Goal: Task Accomplishment & Management: Complete application form

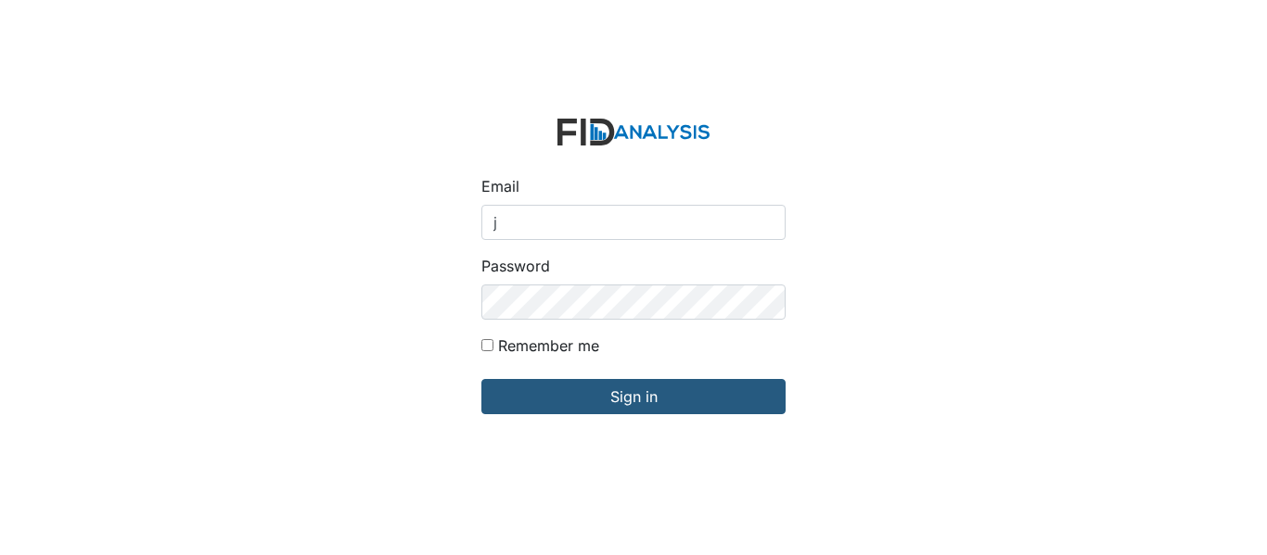
type input "[EMAIL_ADDRESS][DOMAIN_NAME]"
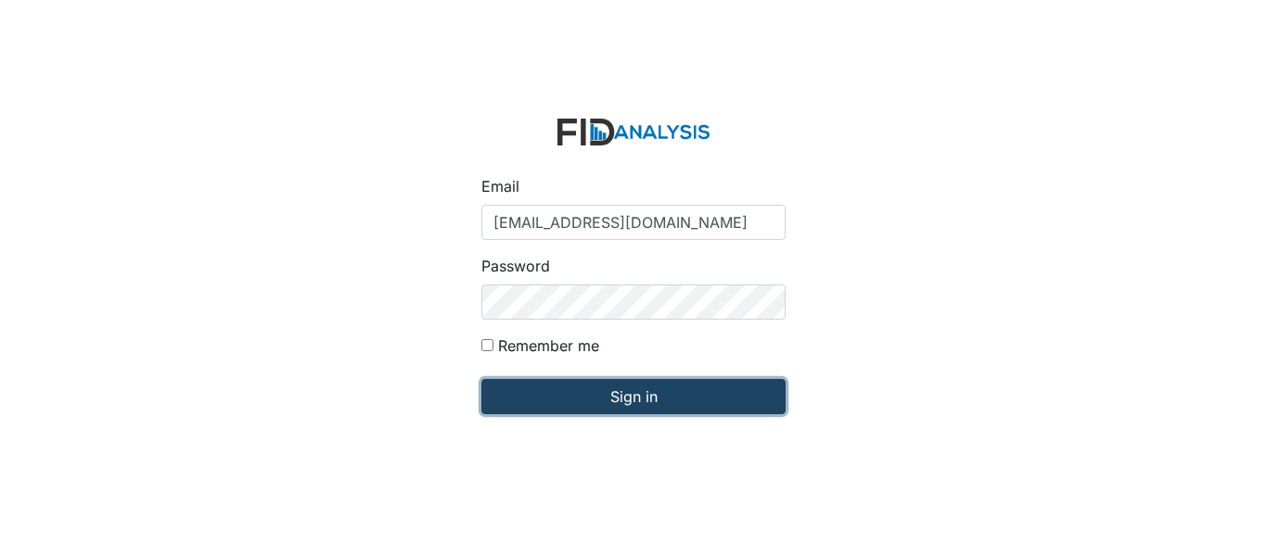
click at [652, 407] on input "Sign in" at bounding box center [633, 396] width 304 height 35
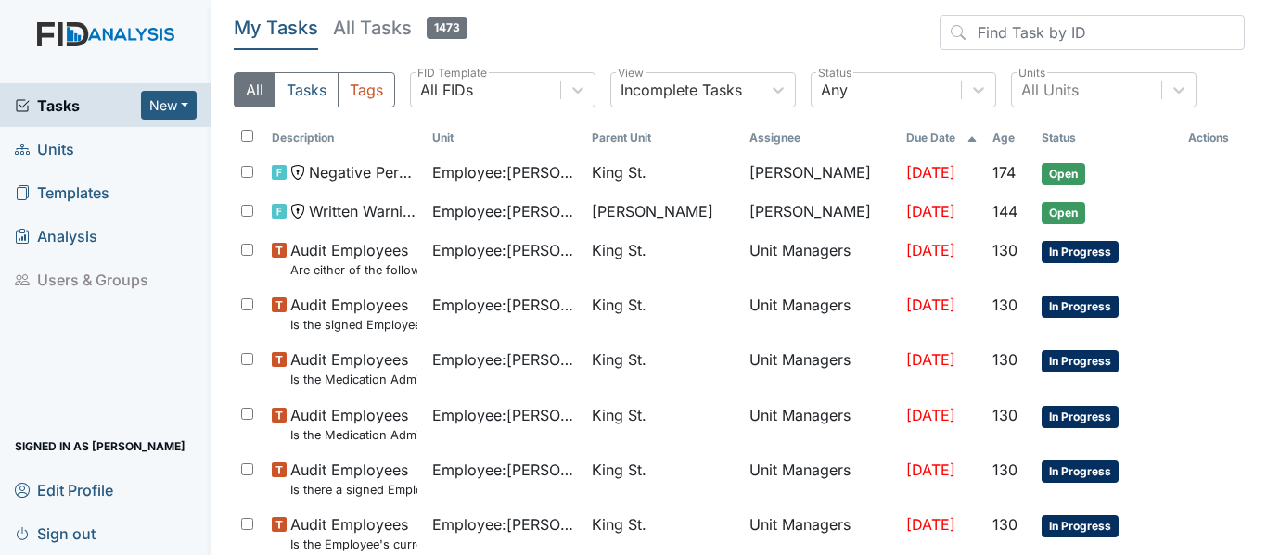
click at [53, 153] on span "Units" at bounding box center [44, 148] width 59 height 29
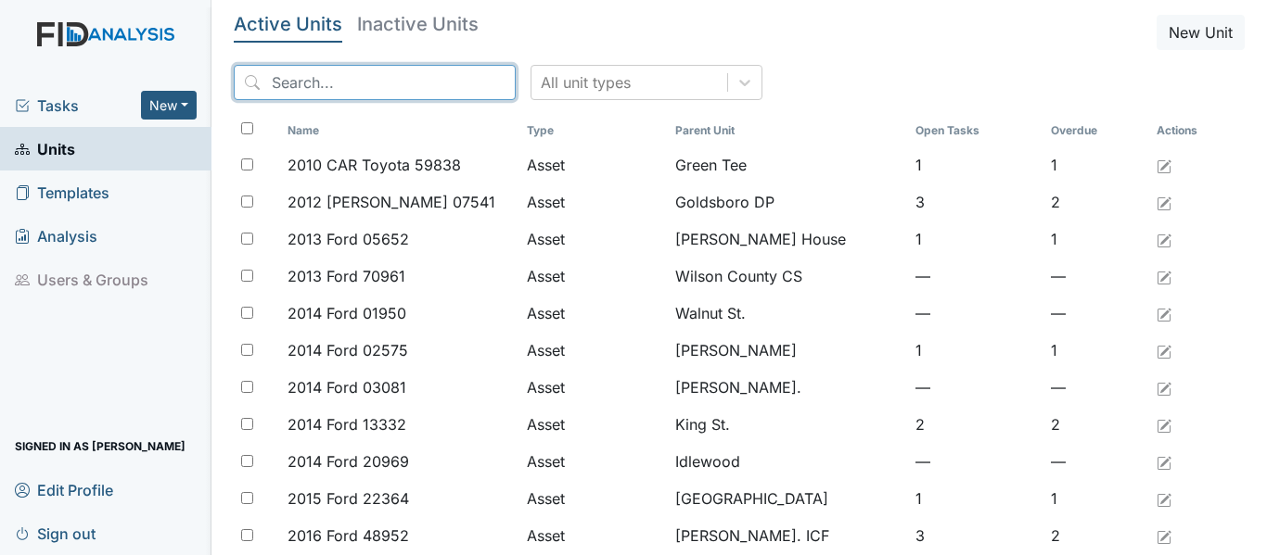
click at [352, 88] on input "search" at bounding box center [375, 82] width 282 height 35
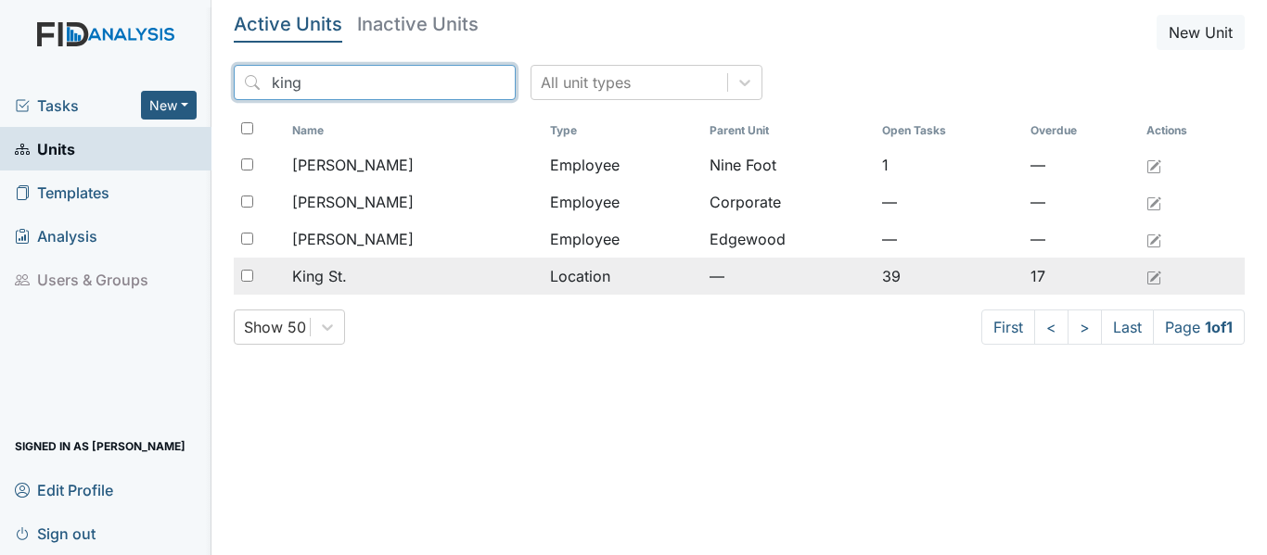
type input "king"
click at [325, 279] on span "King St." at bounding box center [319, 276] width 55 height 22
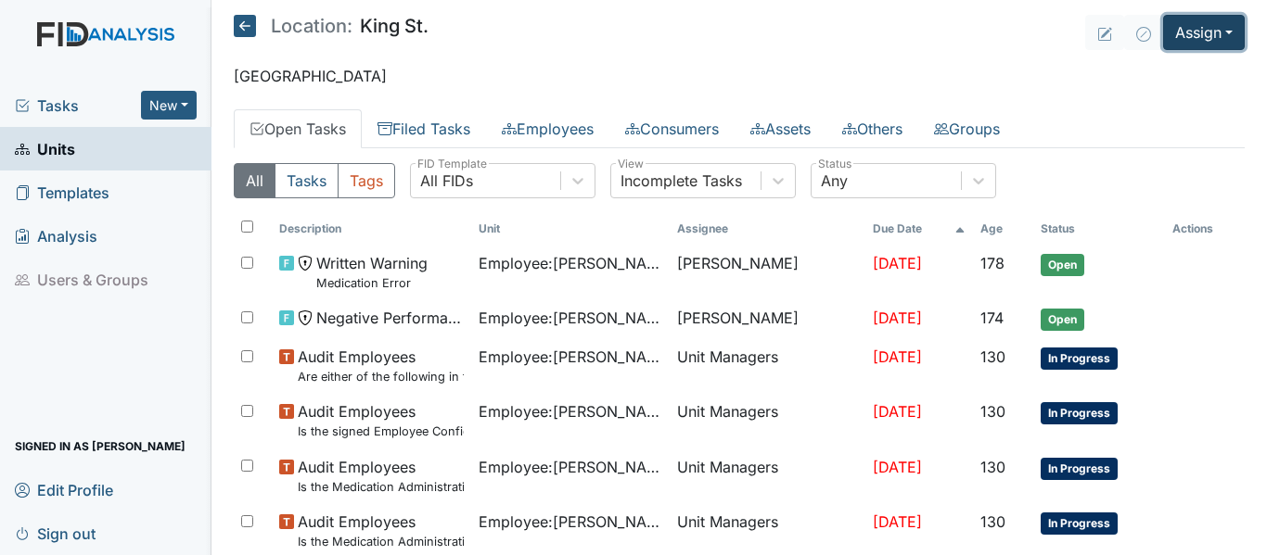
click at [1168, 39] on button "Assign" at bounding box center [1204, 32] width 82 height 35
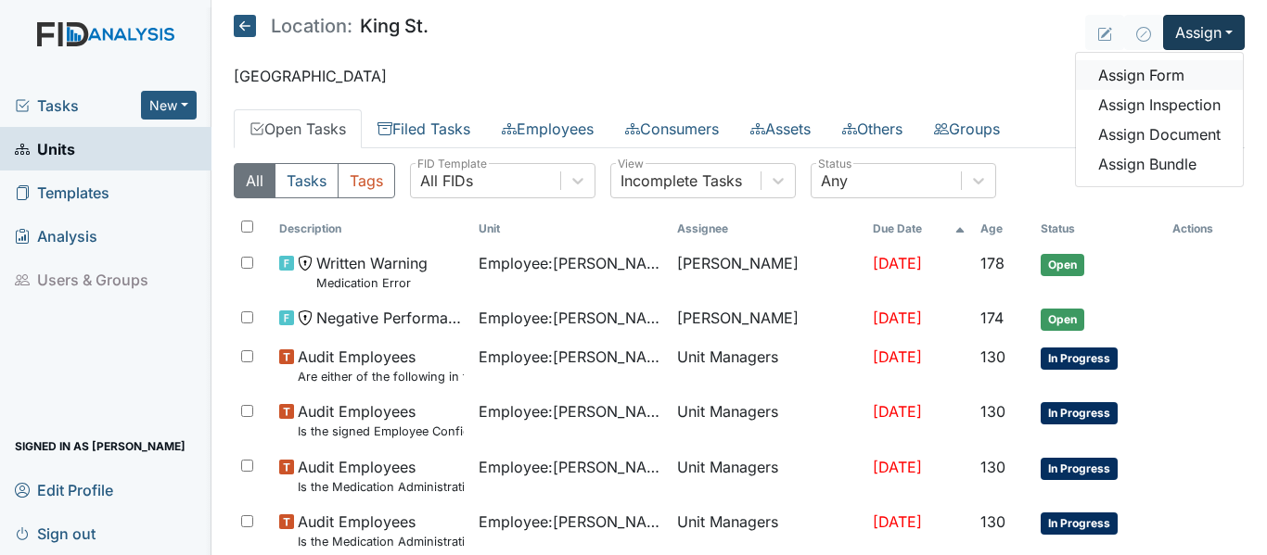
click at [1143, 70] on link "Assign Form" at bounding box center [1159, 75] width 167 height 30
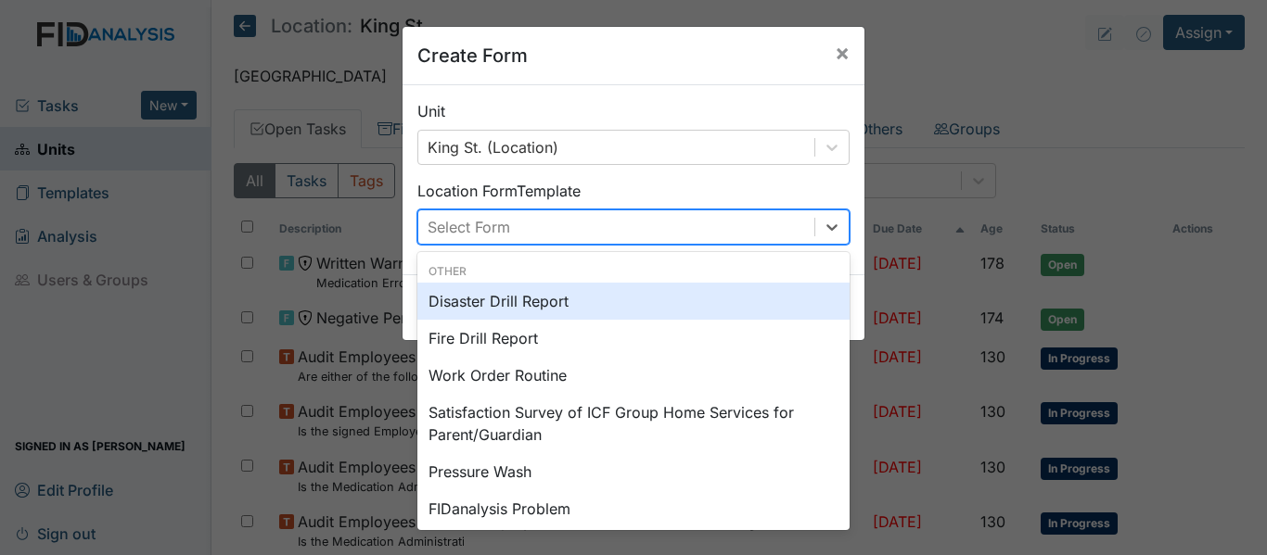
click at [733, 222] on div "Select Form" at bounding box center [616, 226] width 396 height 33
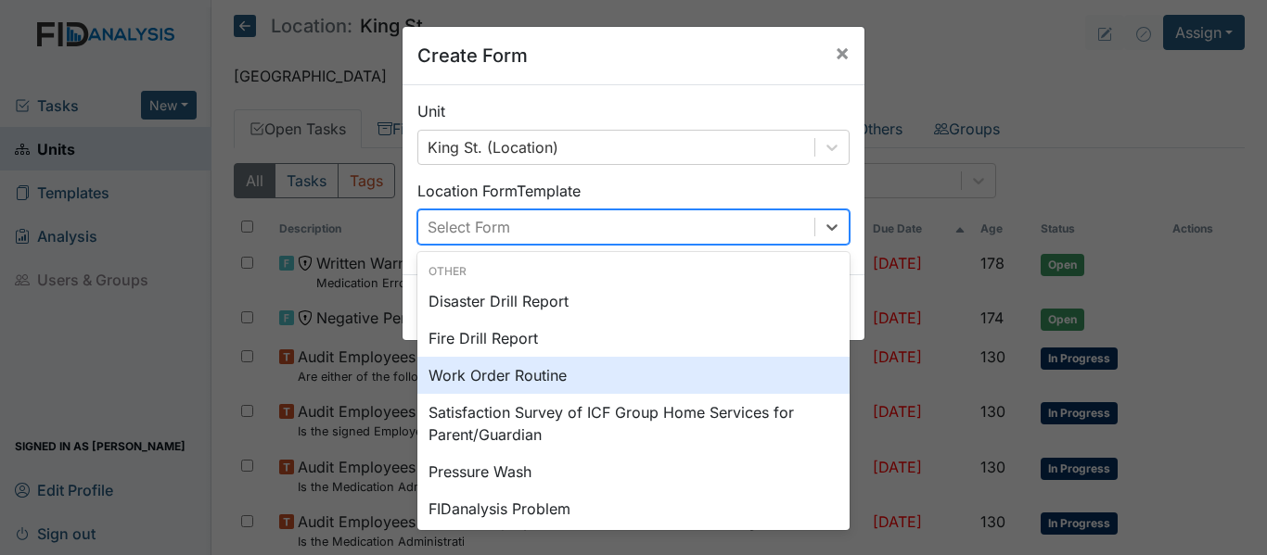
click at [498, 380] on div "Work Order Routine" at bounding box center [633, 375] width 432 height 37
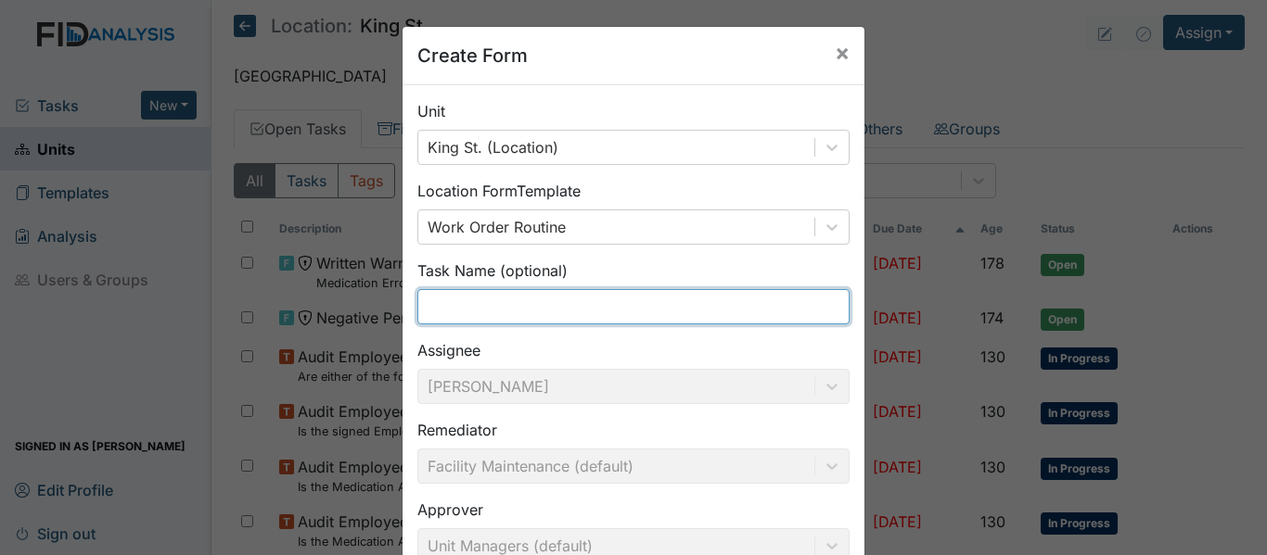
click at [515, 306] on input "text" at bounding box center [633, 306] width 432 height 35
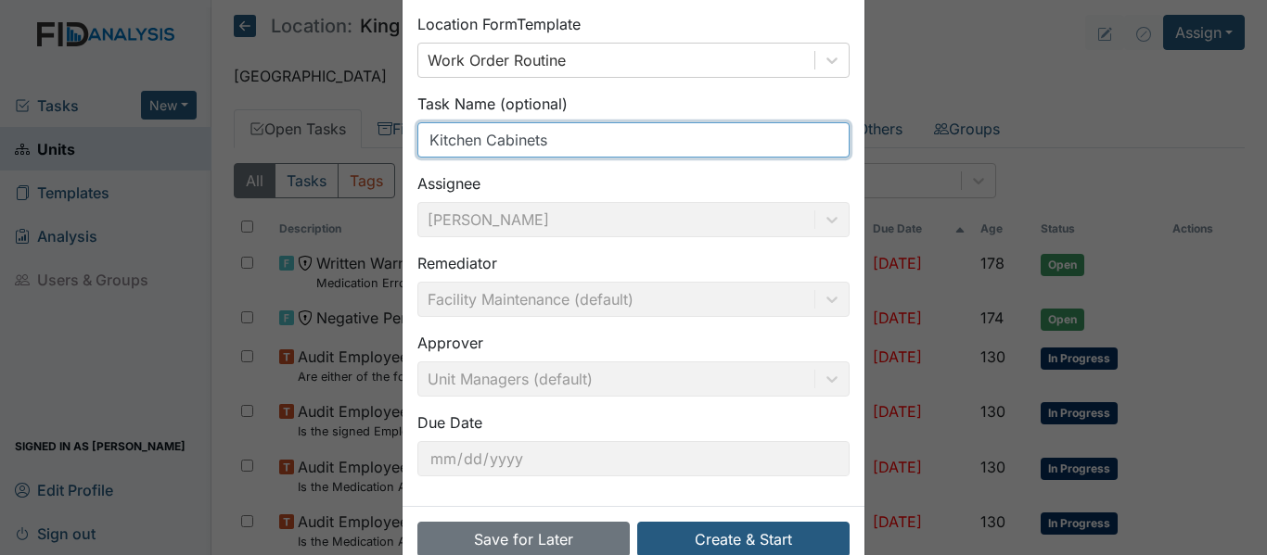
scroll to position [210, 0]
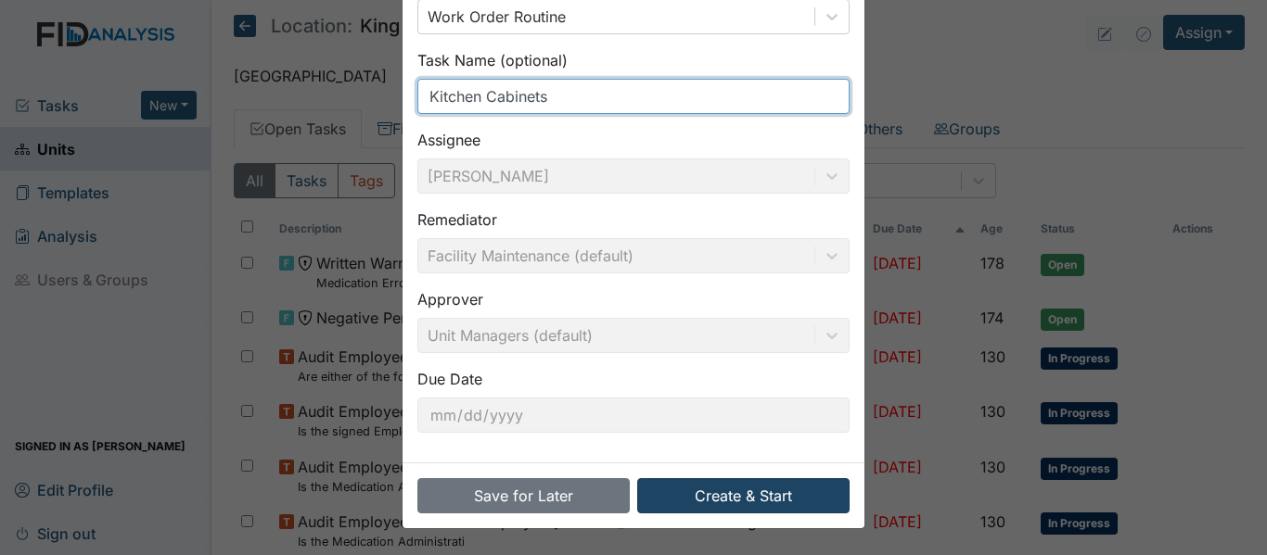
type input "Kitchen Cabinets"
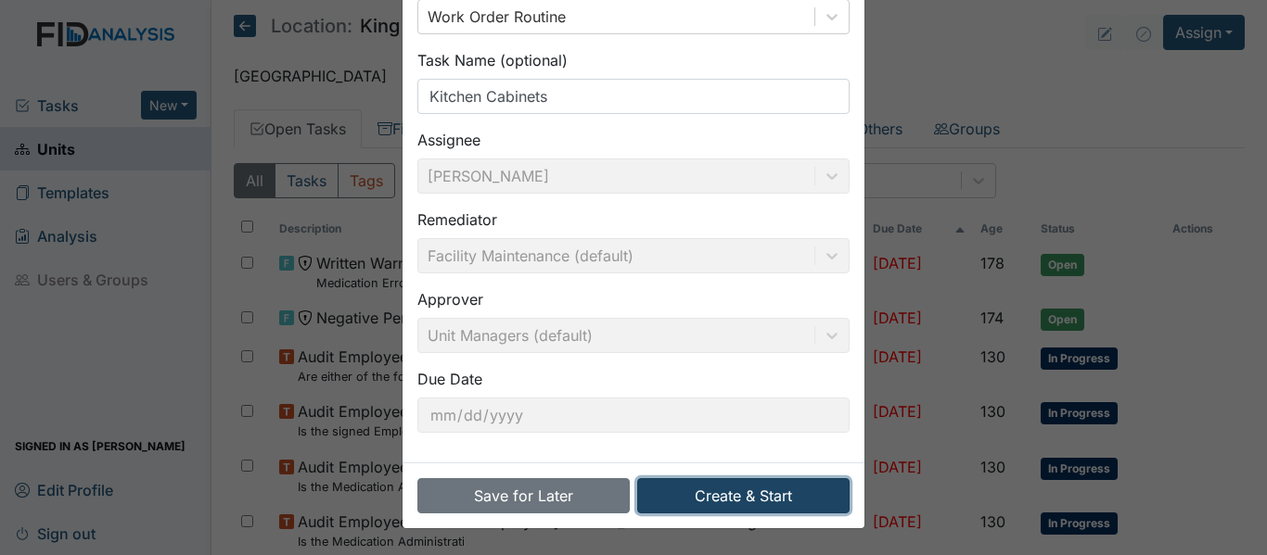
click at [726, 495] on button "Create & Start" at bounding box center [743, 495] width 212 height 35
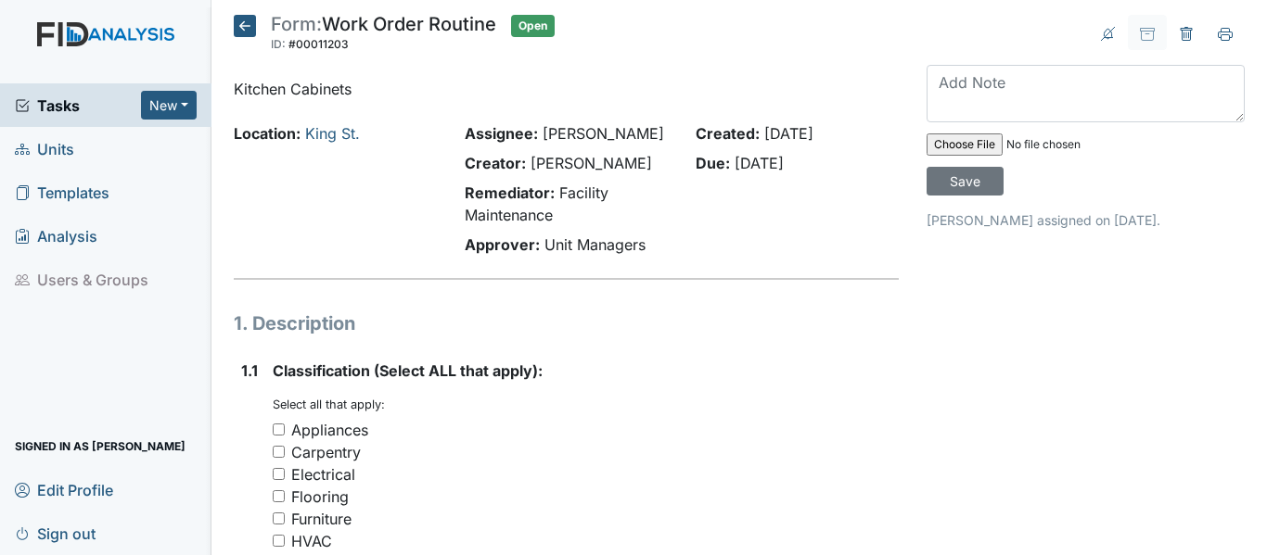
click at [323, 460] on div "Carpentry" at bounding box center [326, 452] width 70 height 22
click at [285, 458] on input "Carpentry" at bounding box center [279, 452] width 12 height 12
checkbox input "true"
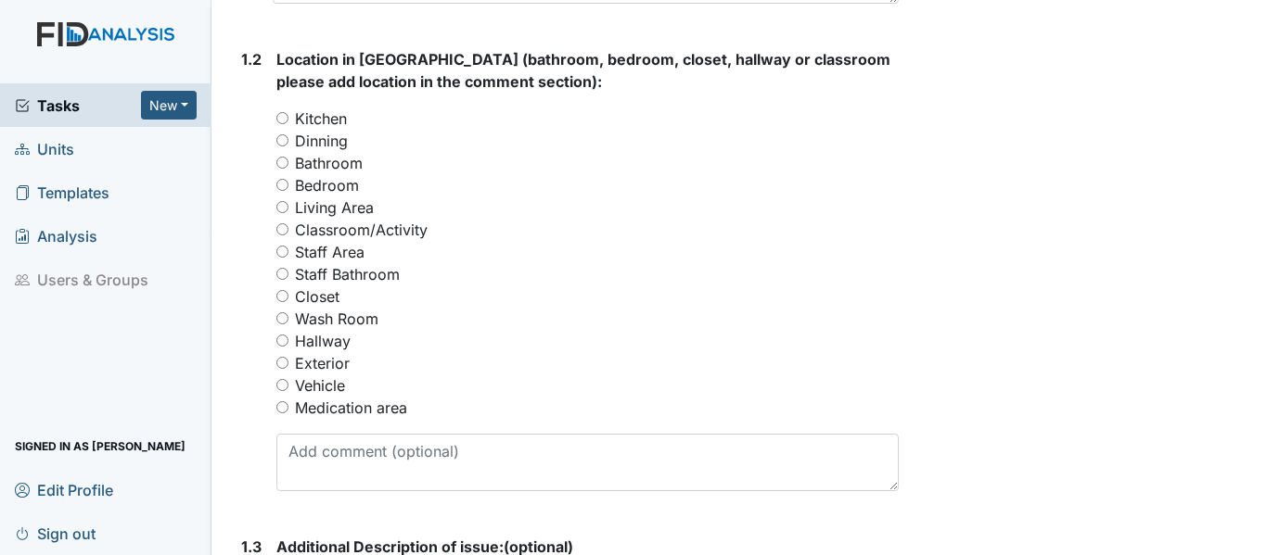
scroll to position [773, 0]
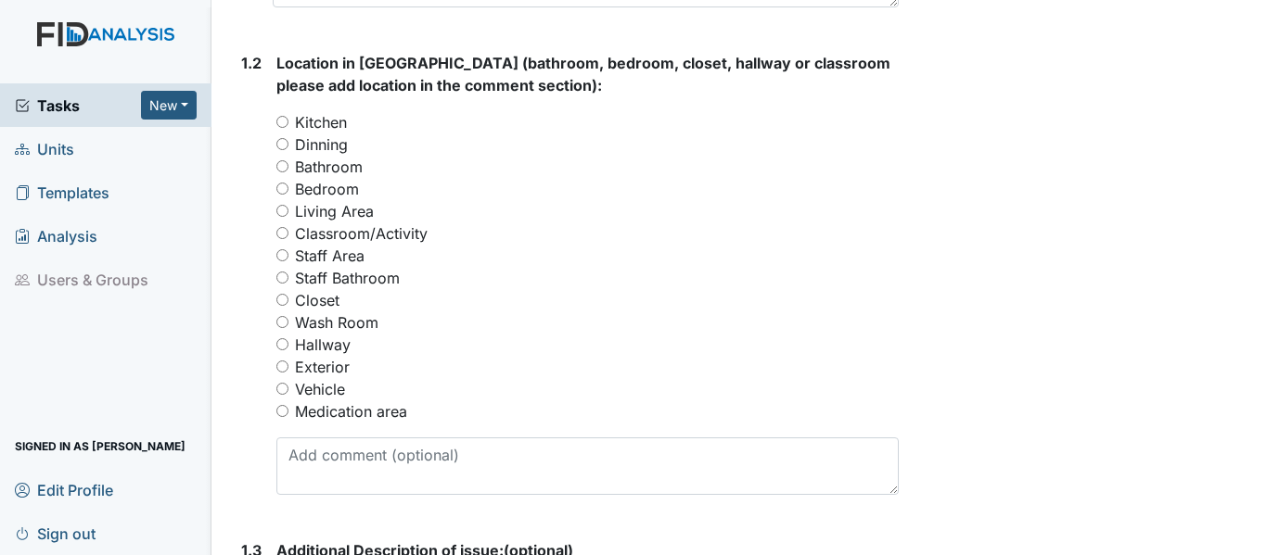
click at [313, 120] on label "Kitchen" at bounding box center [321, 122] width 52 height 22
click at [288, 120] on input "Kitchen" at bounding box center [282, 122] width 12 height 12
radio input "true"
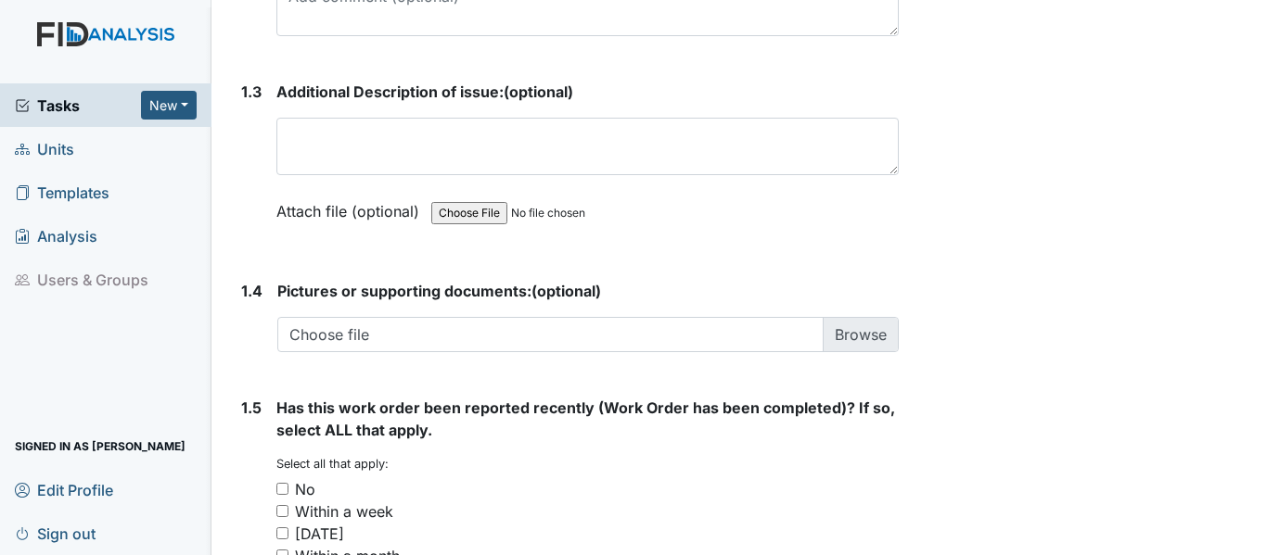
scroll to position [1236, 0]
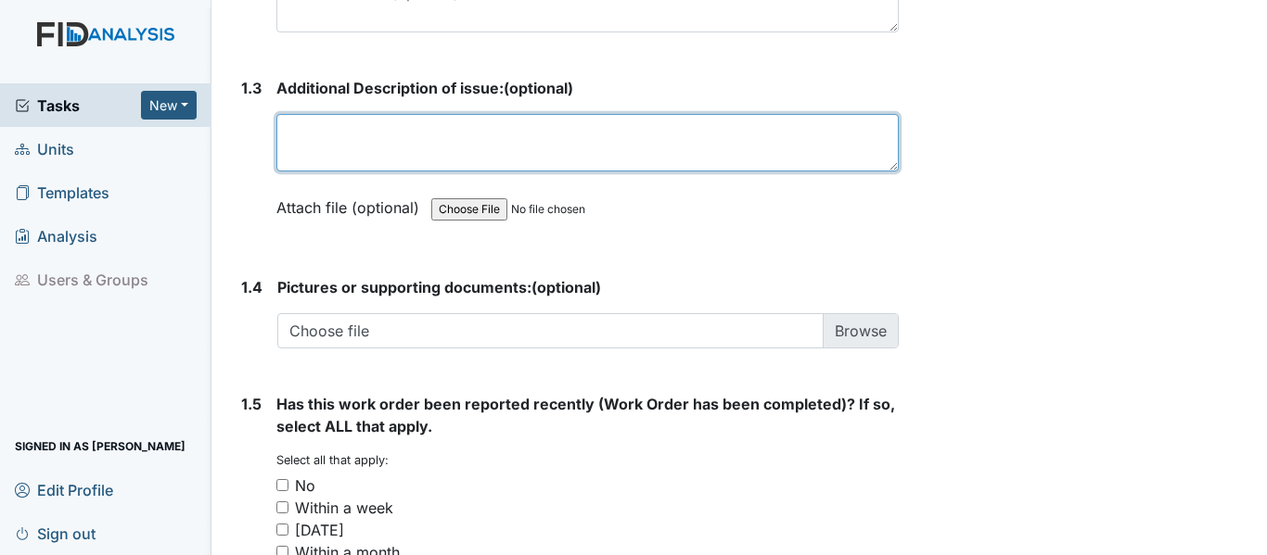
click at [657, 159] on textarea at bounding box center [587, 142] width 622 height 57
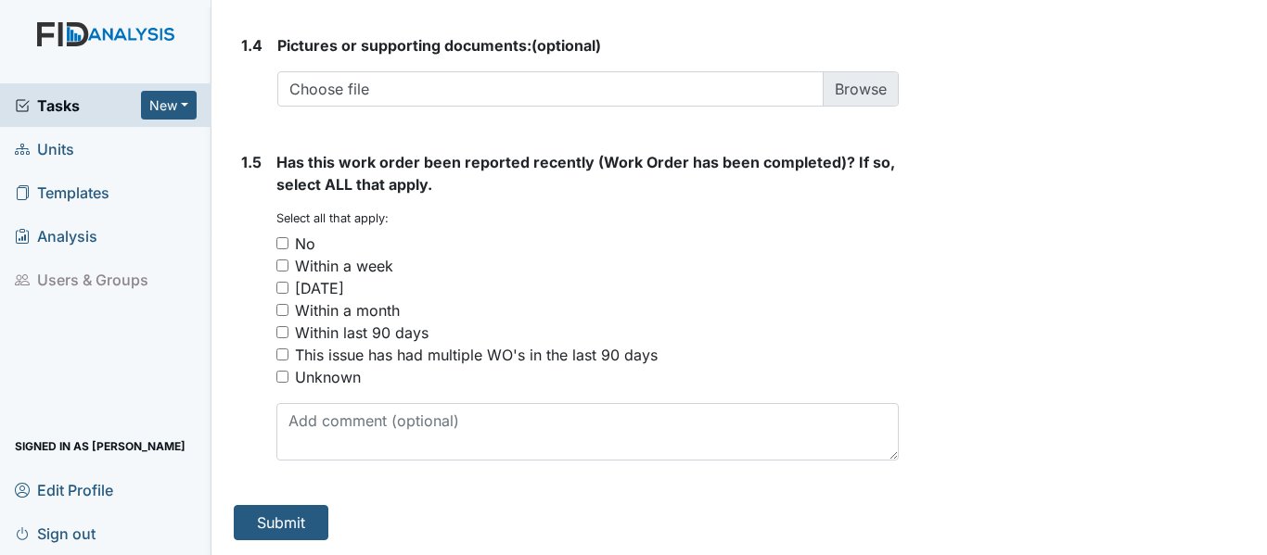
type textarea "Cabinets are coming unattached from the wall"
click at [307, 244] on div "No" at bounding box center [305, 244] width 20 height 22
click at [288, 244] on input "No" at bounding box center [282, 243] width 12 height 12
checkbox input "true"
click at [300, 521] on button "Submit" at bounding box center [281, 522] width 95 height 35
